Goal: Task Accomplishment & Management: Contribute content

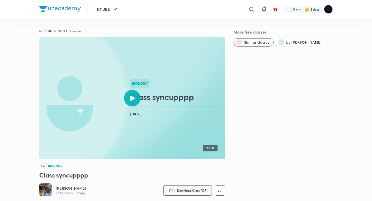
click at [176, 192] on button "Download Class PDF" at bounding box center [187, 190] width 49 height 10
click at [176, 188] on h6 "Download PDF" at bounding box center [187, 186] width 25 height 5
click at [155, 174] on div at bounding box center [186, 100] width 372 height 201
click at [133, 95] on div at bounding box center [132, 98] width 17 height 17
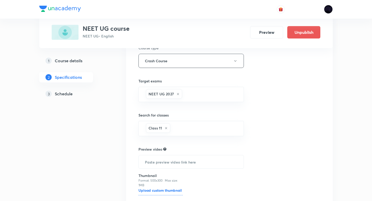
scroll to position [132, 0]
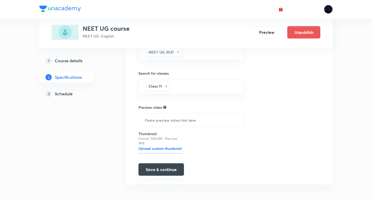
click at [149, 170] on button "Save & continue" at bounding box center [161, 169] width 45 height 12
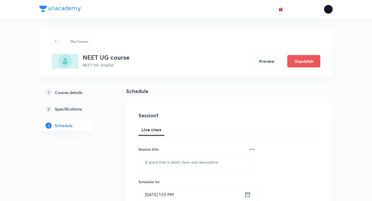
click at [327, 10] on img at bounding box center [328, 9] width 9 height 9
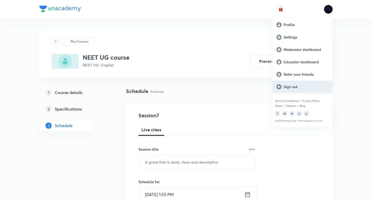
click at [299, 85] on p "Sign out" at bounding box center [306, 87] width 45 height 5
